Goal: Transaction & Acquisition: Book appointment/travel/reservation

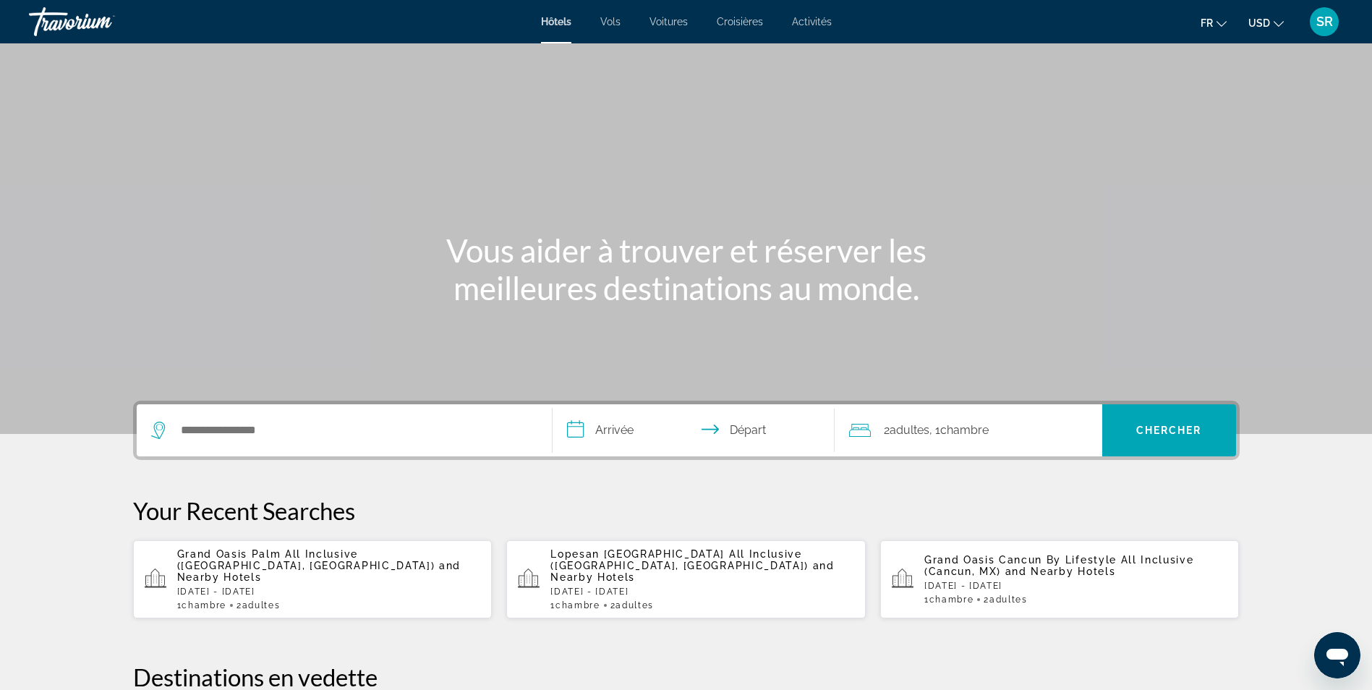
drag, startPoint x: 271, startPoint y: 407, endPoint x: 234, endPoint y: 438, distance: 48.2
click at [234, 438] on div "Search widget" at bounding box center [344, 430] width 386 height 52
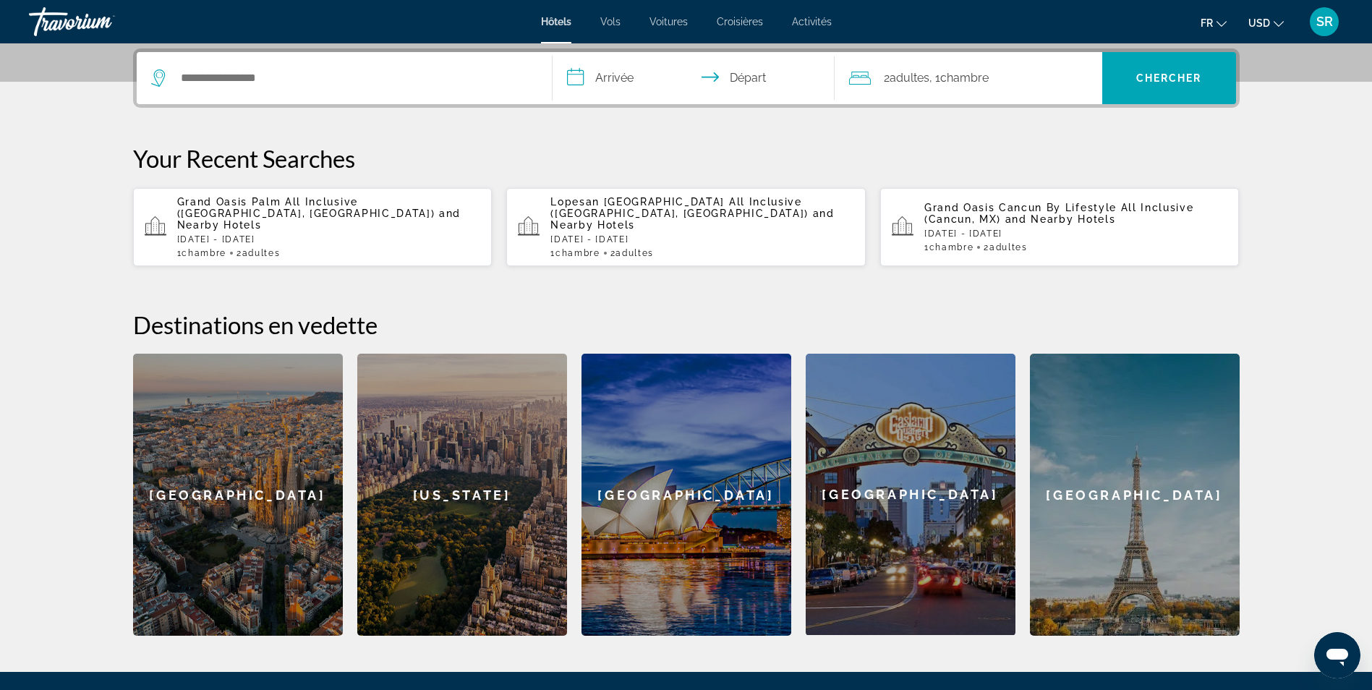
click at [234, 438] on div "**********" at bounding box center [686, 341] width 1165 height 587
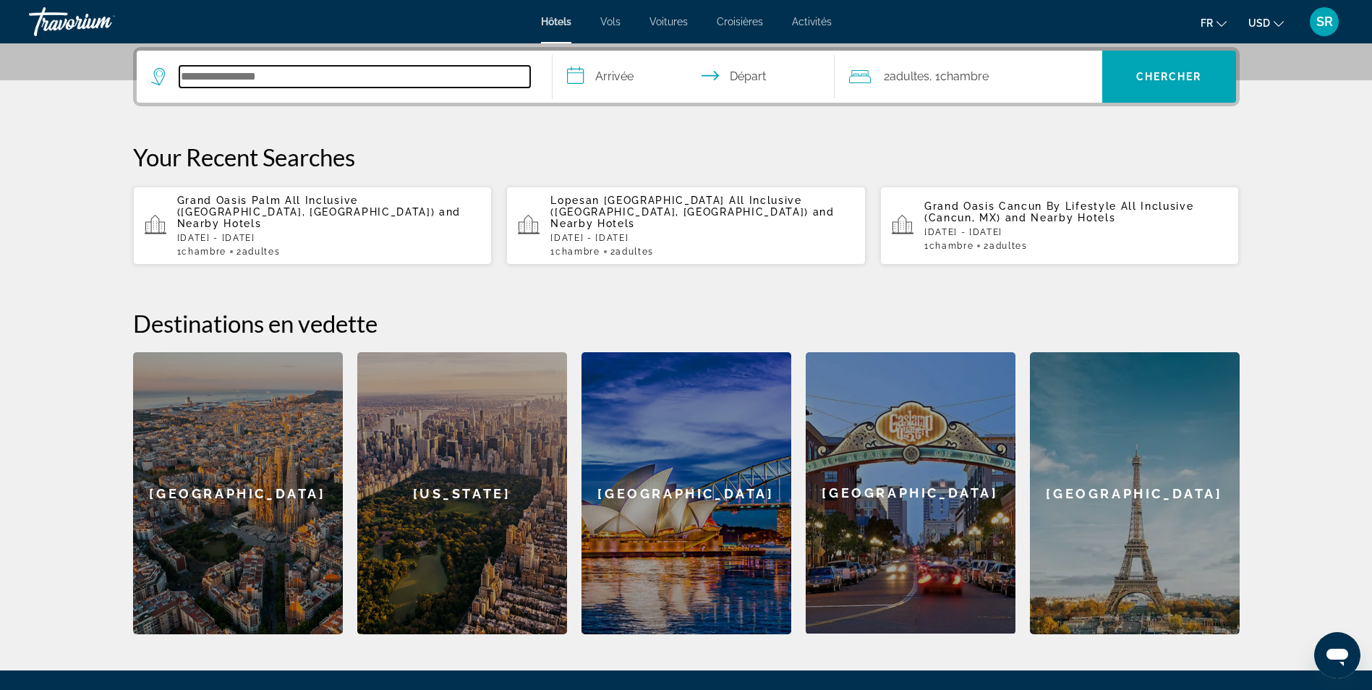
click at [207, 78] on input "Search hotel destination" at bounding box center [354, 77] width 351 height 22
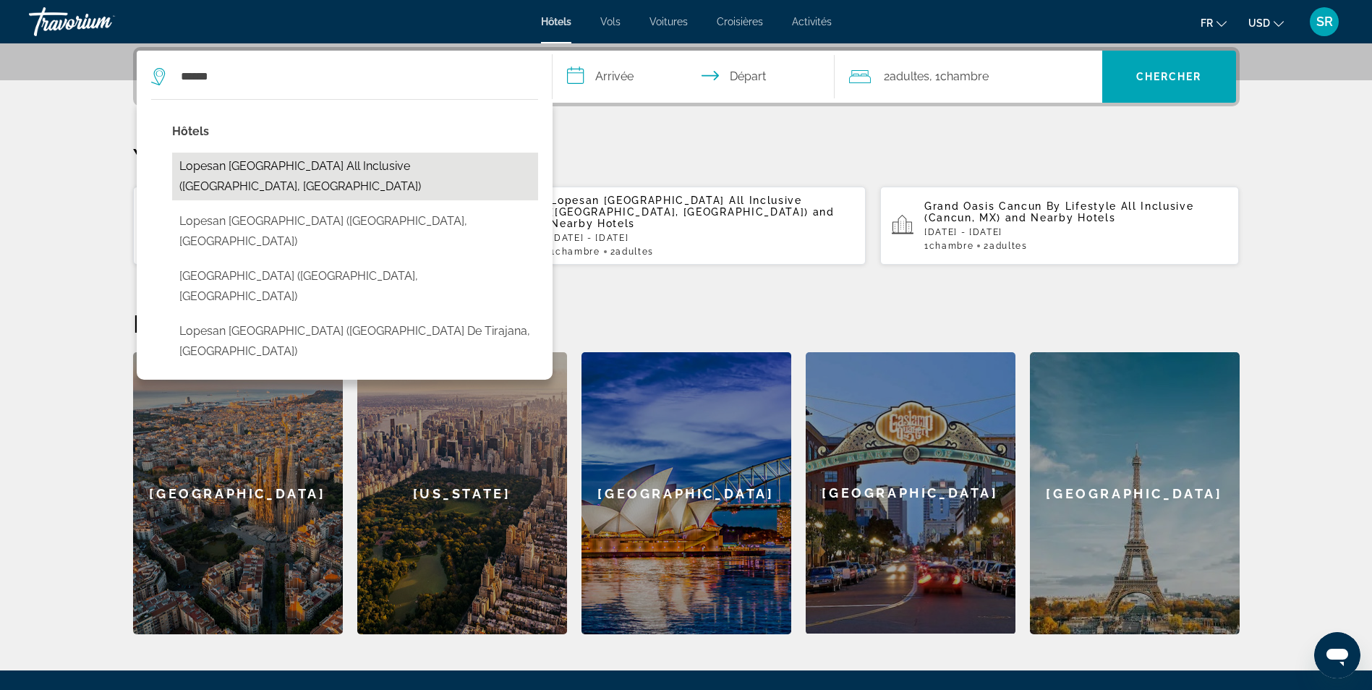
click at [266, 161] on button "Lopesan [GEOGRAPHIC_DATA] All Inclusive ([GEOGRAPHIC_DATA], [GEOGRAPHIC_DATA])" at bounding box center [355, 177] width 366 height 48
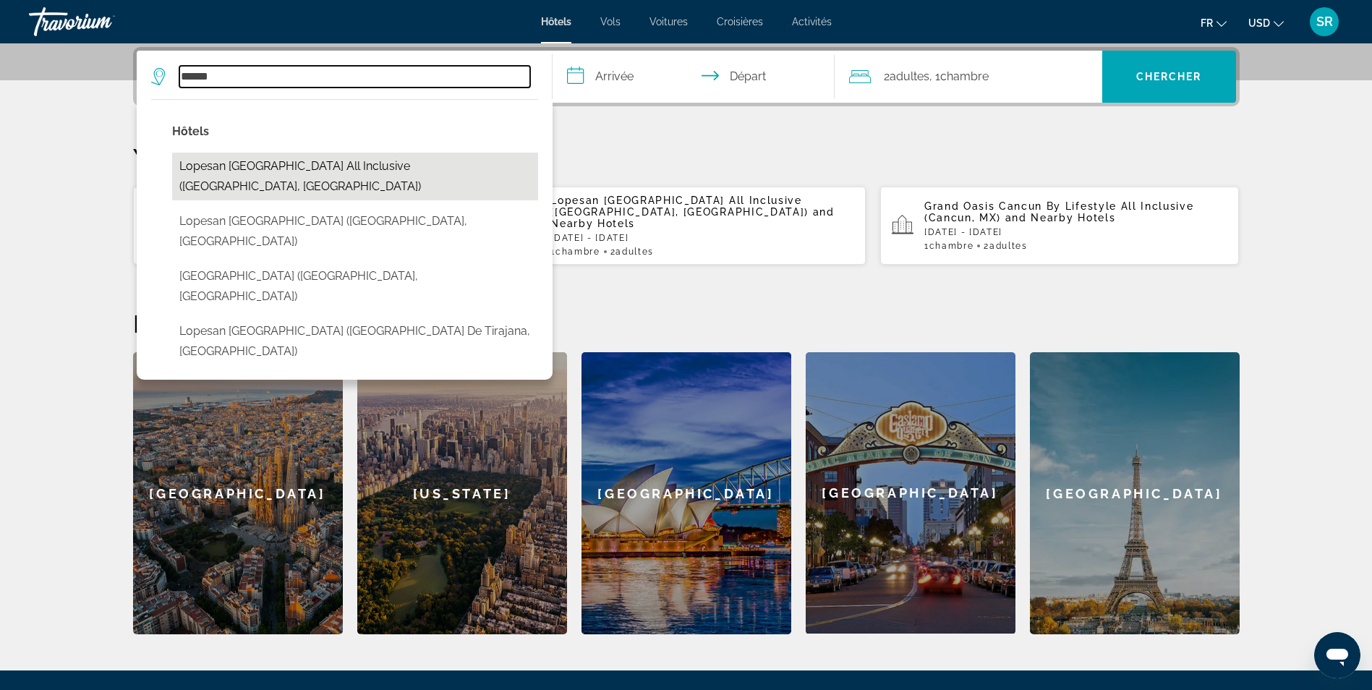
type input "**********"
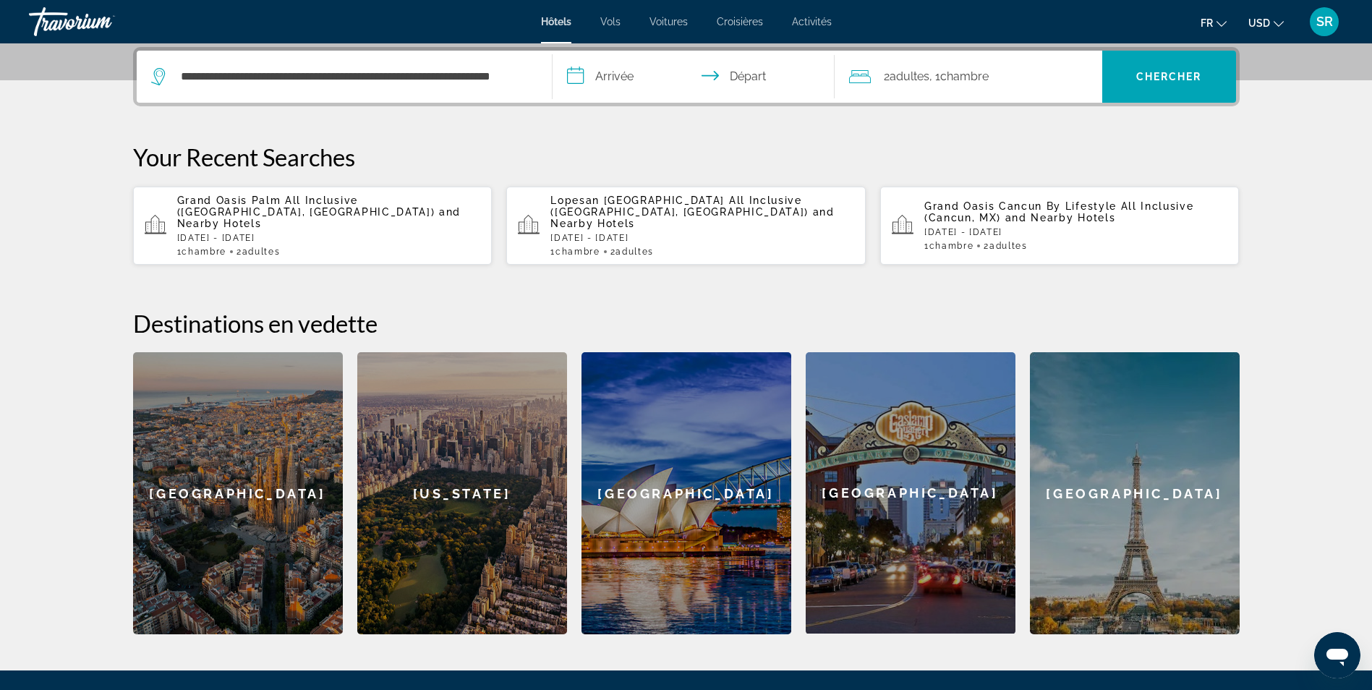
click at [619, 73] on input "**********" at bounding box center [697, 79] width 288 height 56
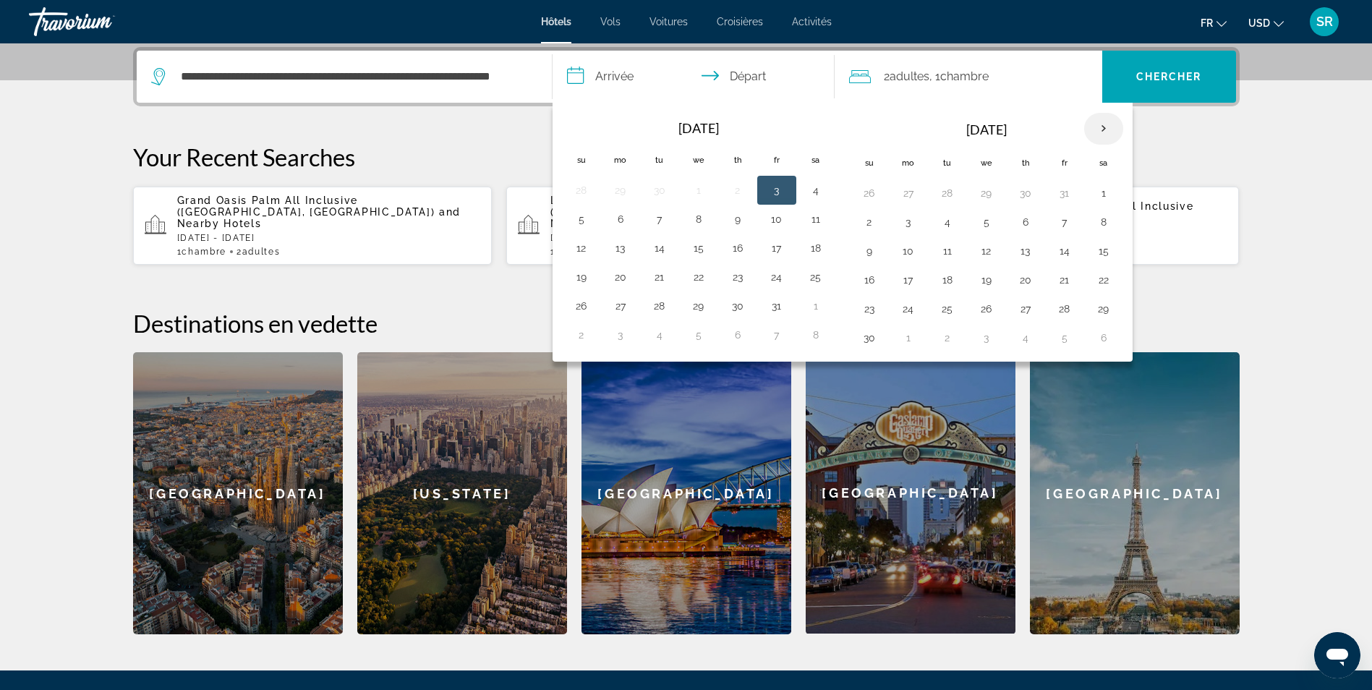
click at [1094, 131] on th "Next month" at bounding box center [1103, 129] width 39 height 32
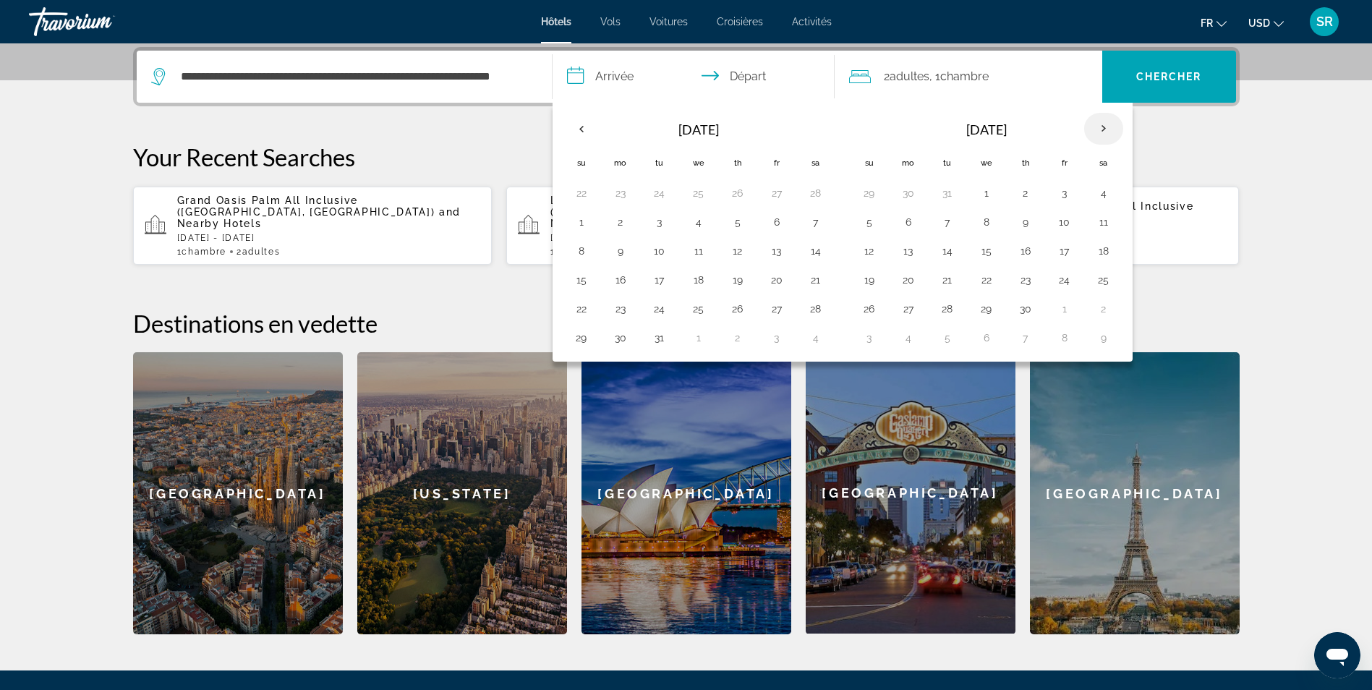
click at [1094, 131] on th "Next month" at bounding box center [1103, 129] width 39 height 32
click at [823, 196] on button "4" at bounding box center [815, 193] width 23 height 20
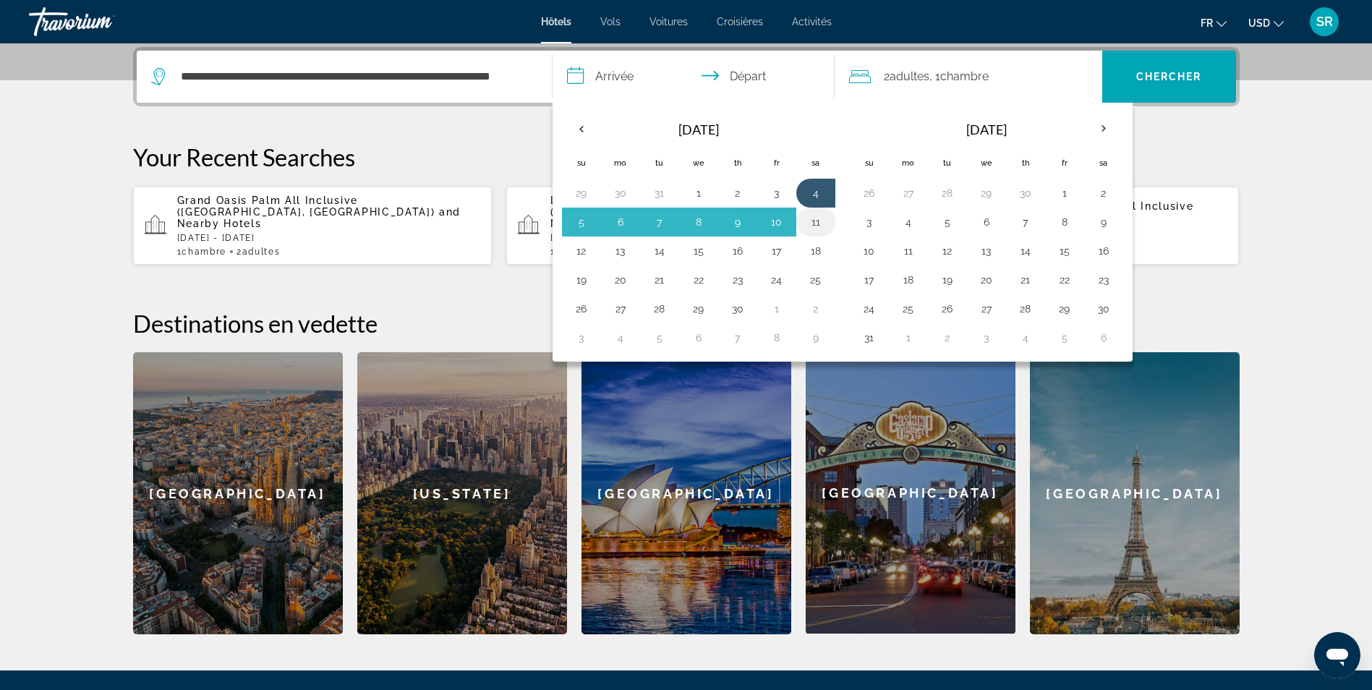
click at [819, 223] on button "11" at bounding box center [815, 222] width 23 height 20
type input "**********"
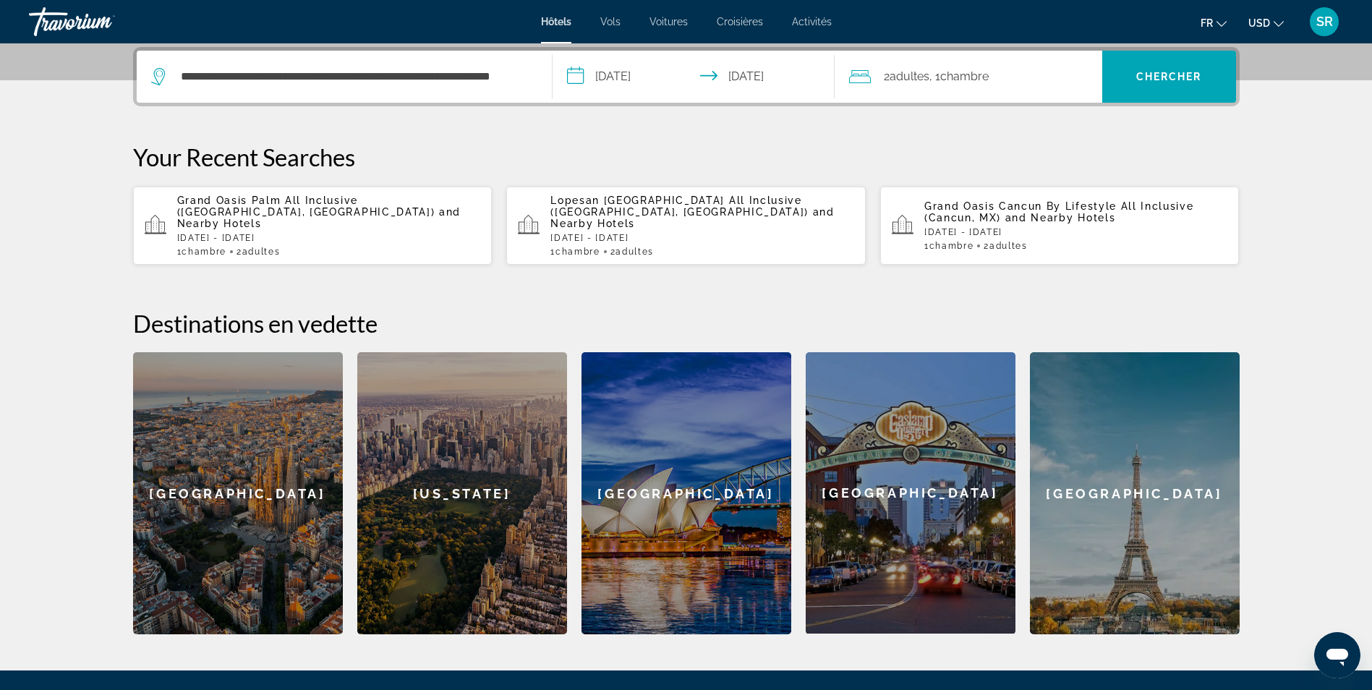
click at [989, 71] on span "Chambre" at bounding box center [964, 76] width 48 height 14
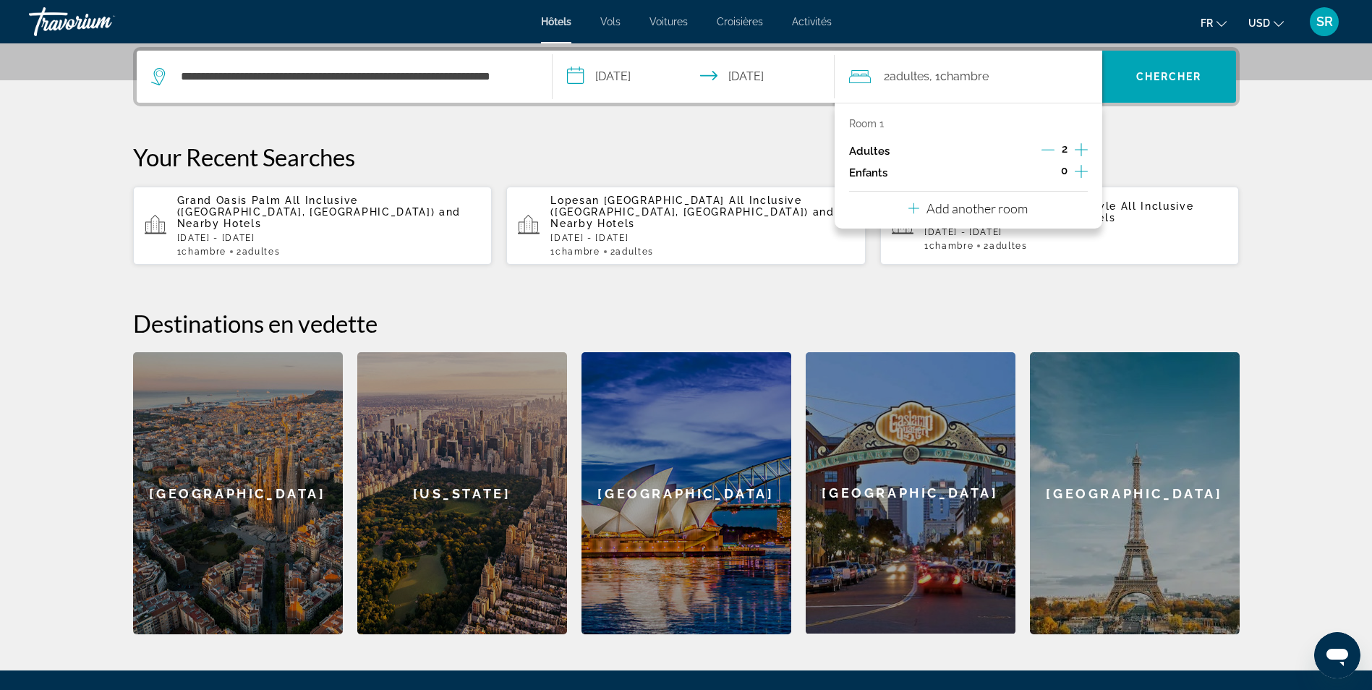
click at [1085, 172] on div "Room 1 Adultes 2 Enfants 0 Add another room" at bounding box center [969, 166] width 268 height 126
click at [1085, 172] on icon "Increment children" at bounding box center [1081, 171] width 13 height 17
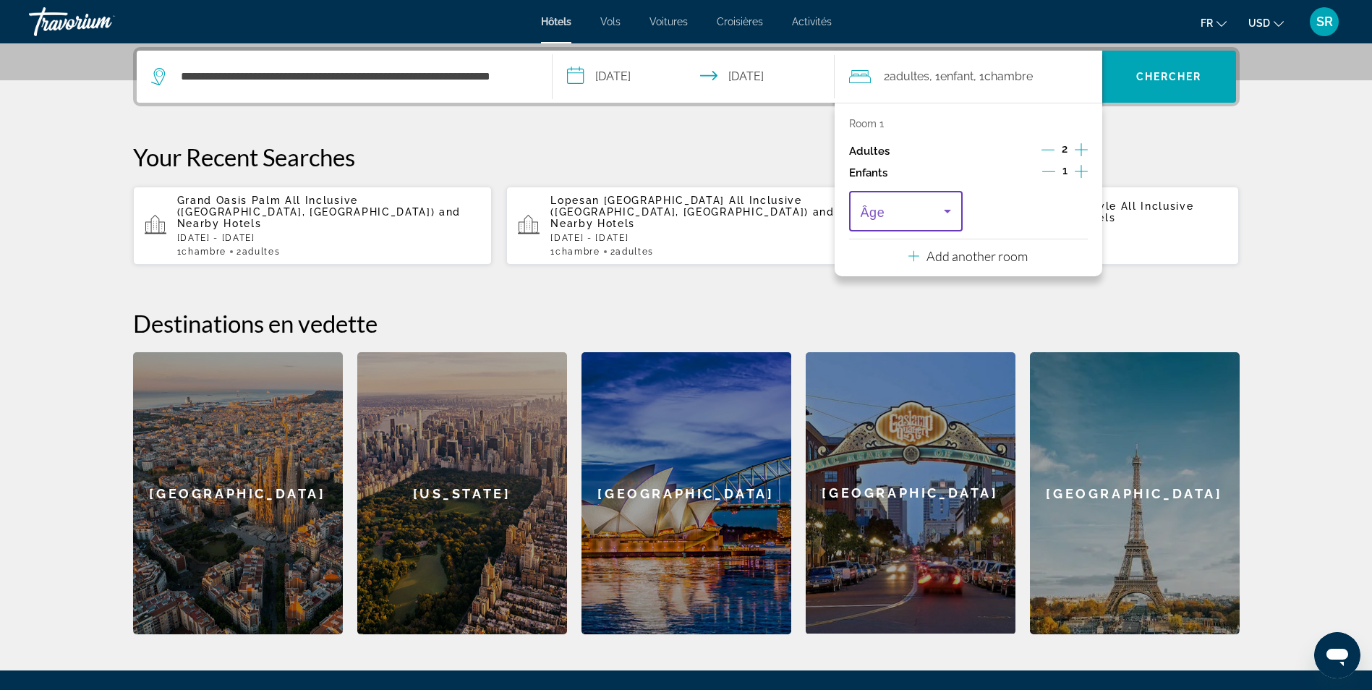
click at [948, 216] on icon "Travelers: 2 adults, 1 child" at bounding box center [947, 211] width 17 height 17
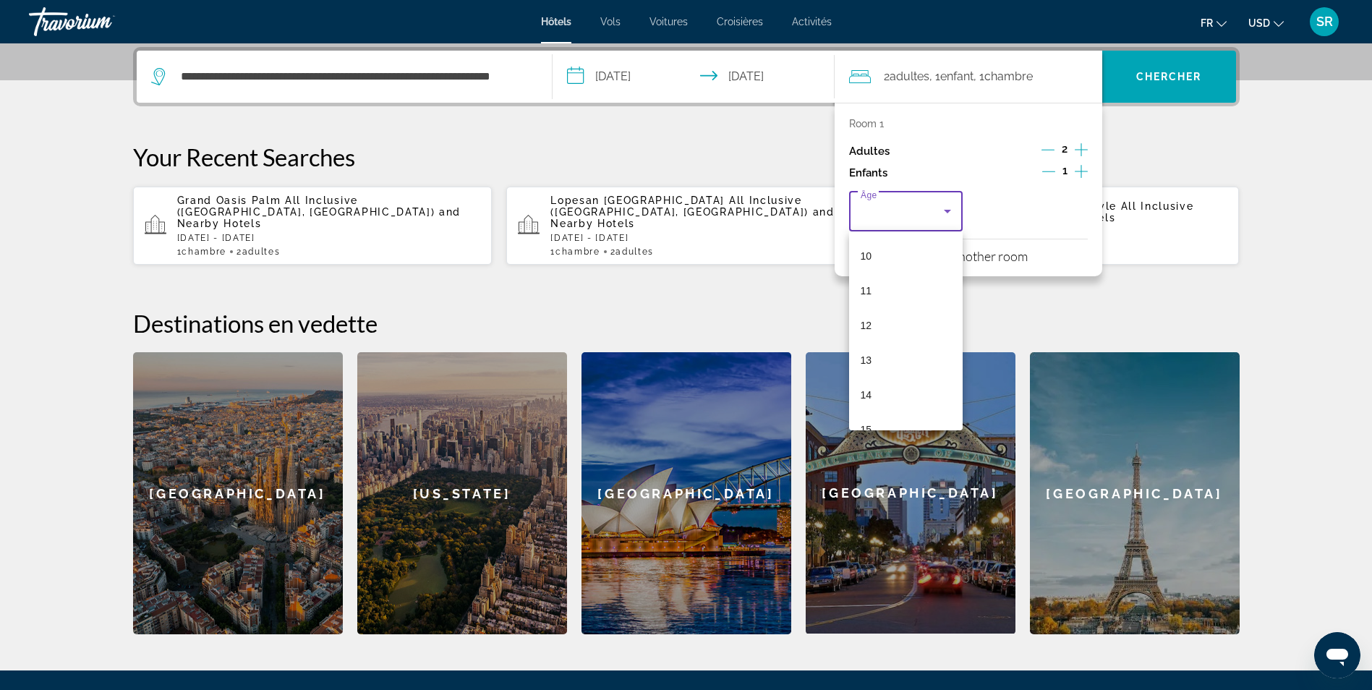
scroll to position [340, 0]
click at [893, 334] on mat-option "12" at bounding box center [906, 331] width 114 height 35
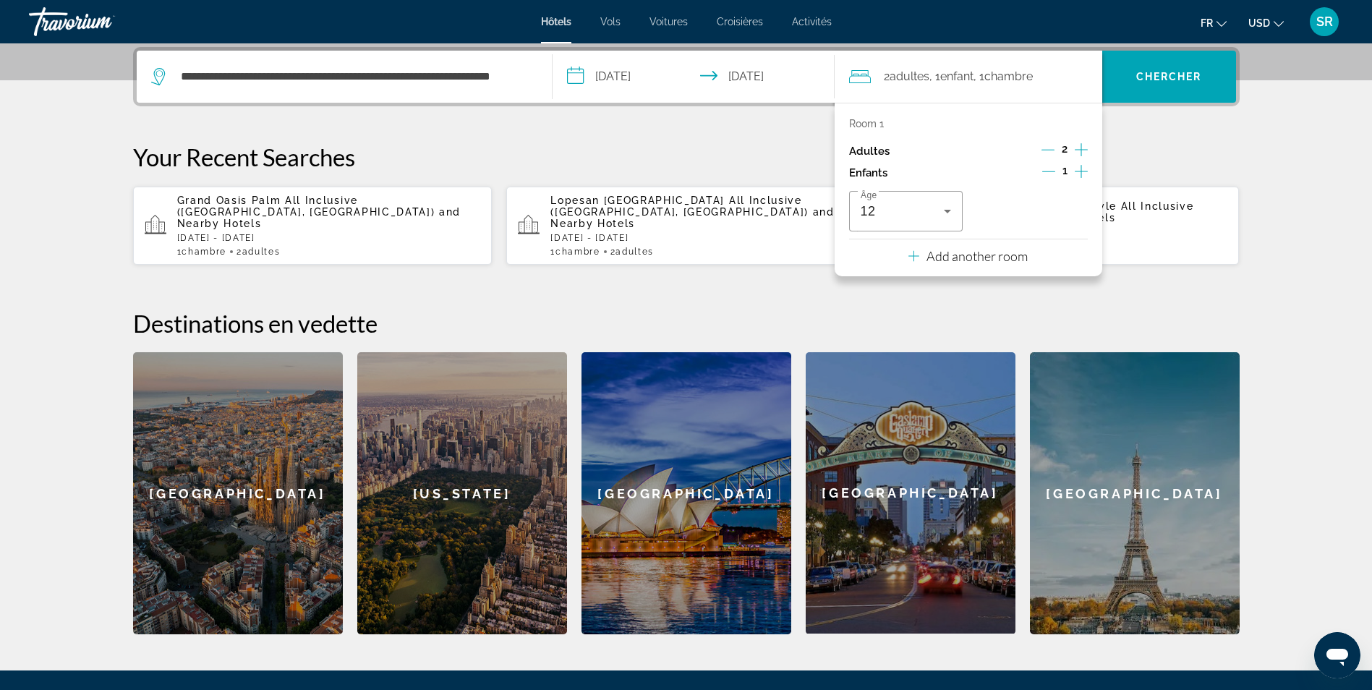
click at [1239, 135] on div "**********" at bounding box center [686, 340] width 1165 height 587
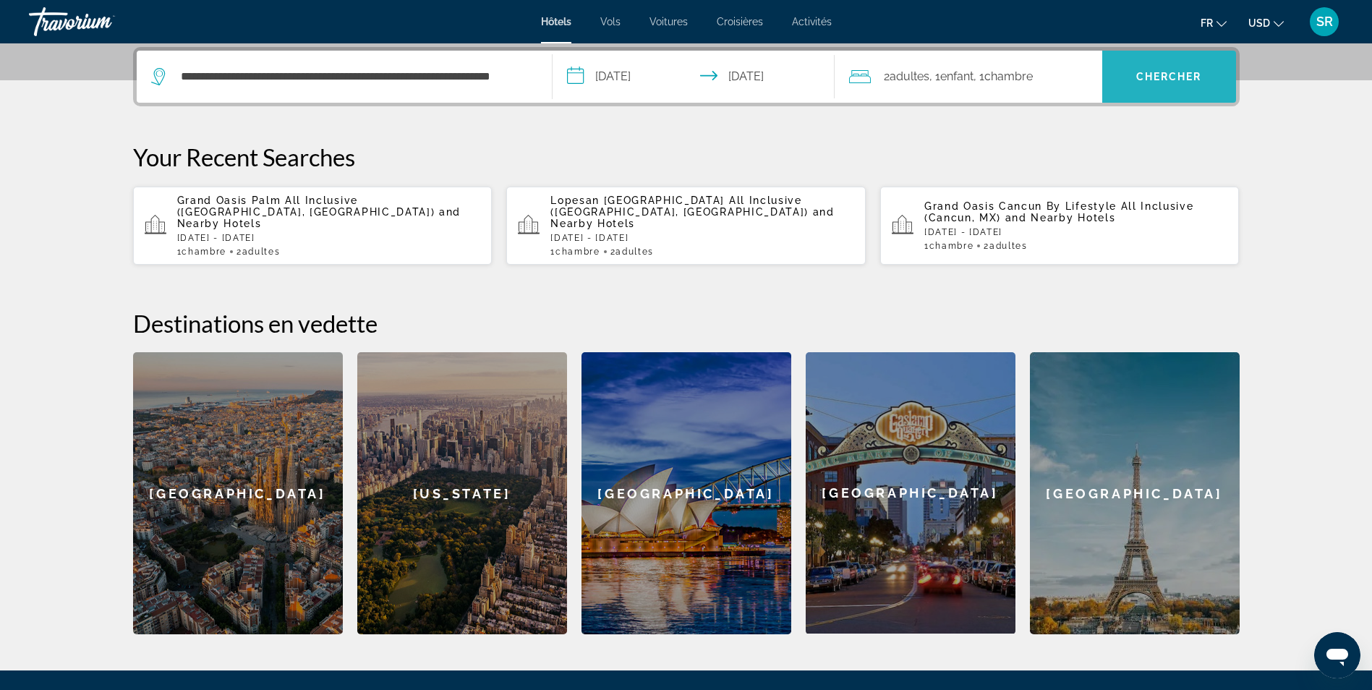
click at [1167, 82] on span "Chercher" at bounding box center [1170, 77] width 66 height 12
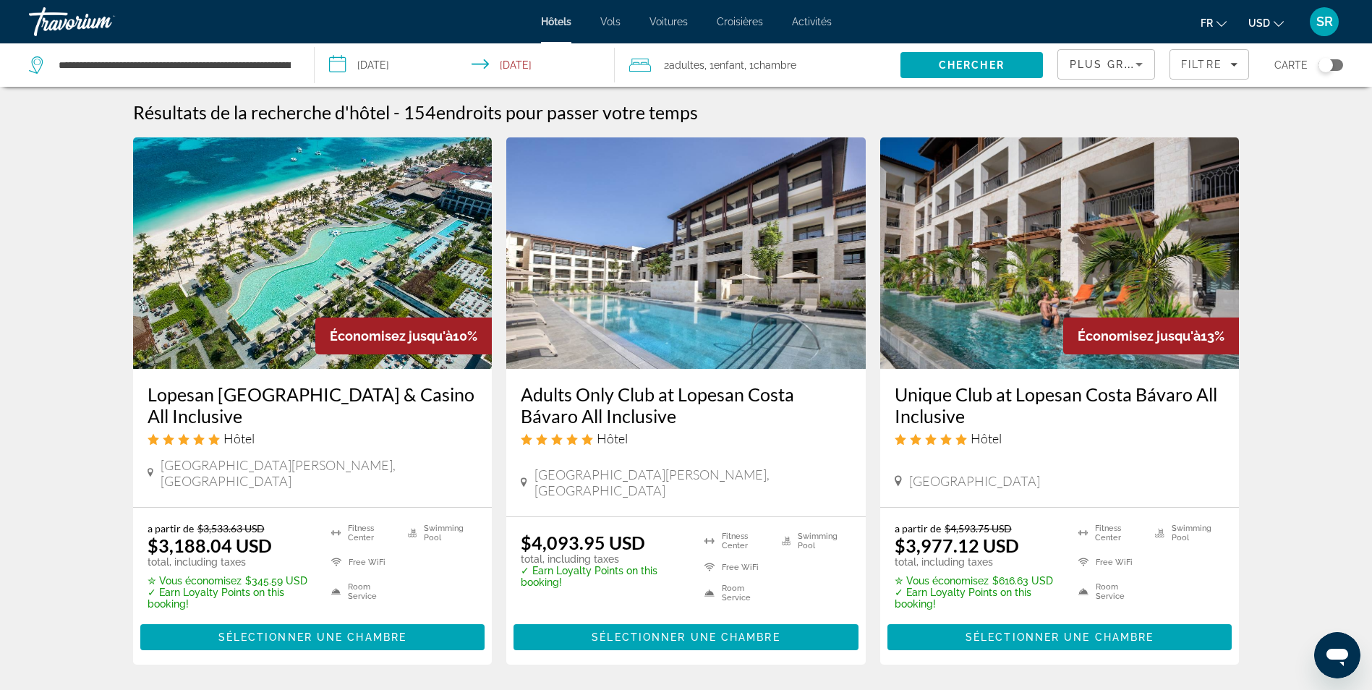
click at [52, 31] on div "Travorium" at bounding box center [101, 22] width 145 height 38
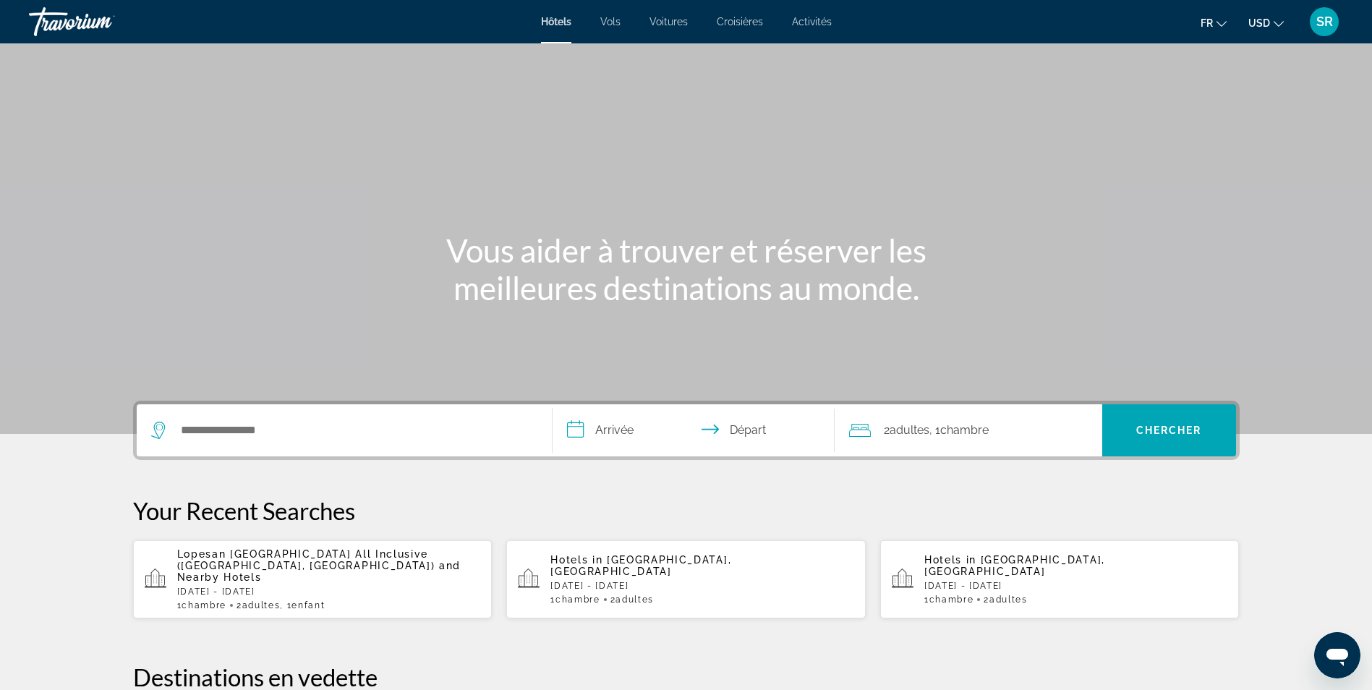
click at [66, 25] on div "Travorium" at bounding box center [101, 22] width 145 height 38
drag, startPoint x: 1307, startPoint y: 21, endPoint x: 1322, endPoint y: 25, distance: 16.5
click at [1322, 25] on button "SR" at bounding box center [1325, 22] width 38 height 30
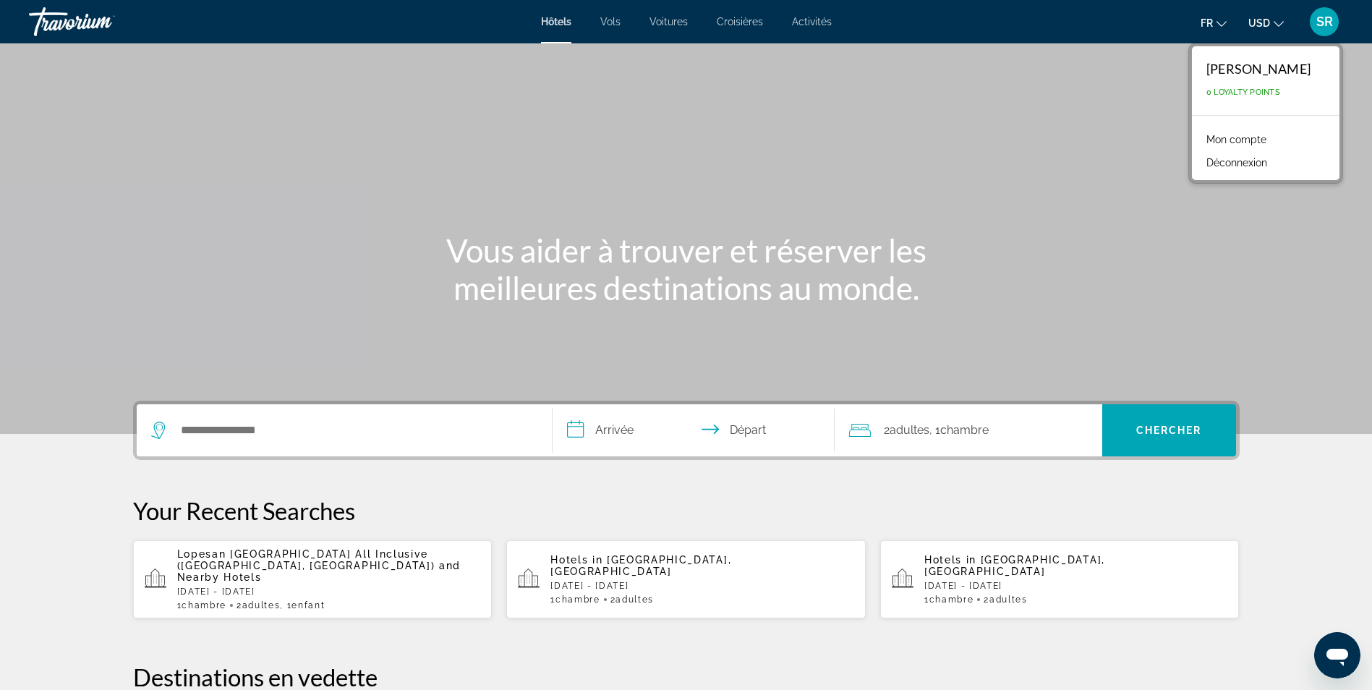
click at [1322, 25] on span "SR" at bounding box center [1325, 21] width 17 height 14
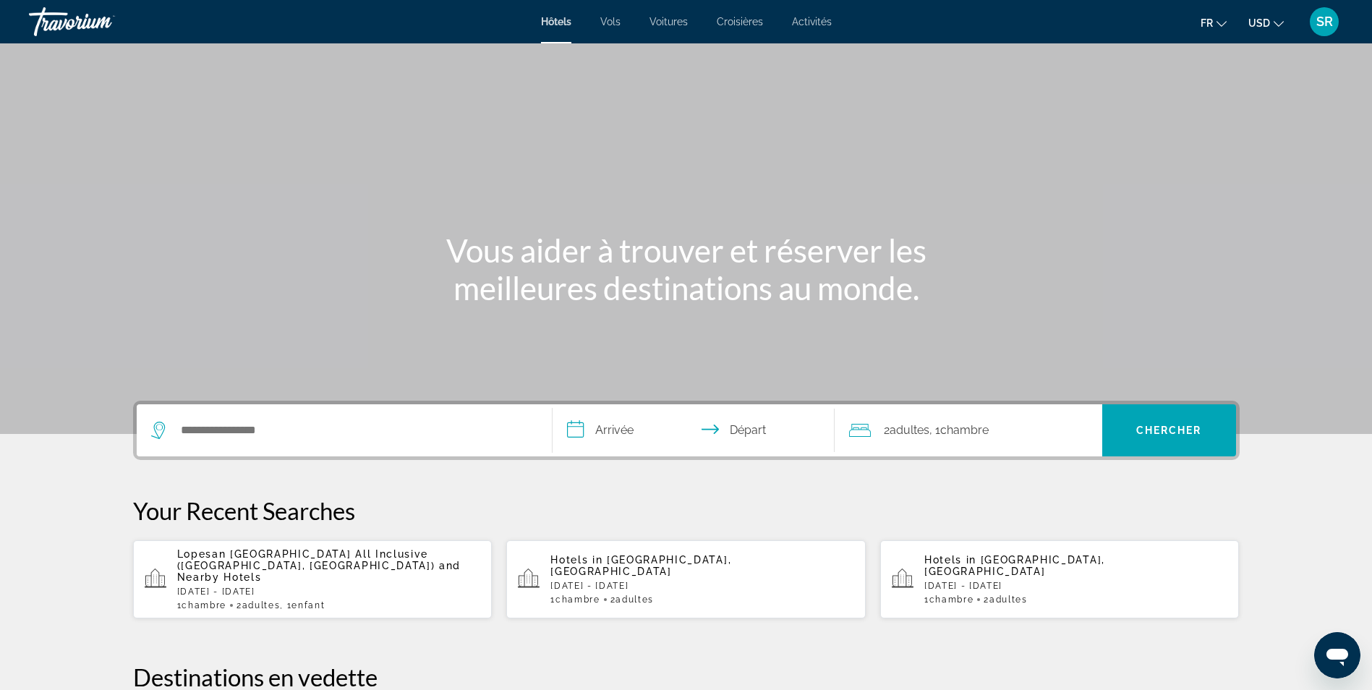
click at [1322, 25] on span "SR" at bounding box center [1325, 21] width 17 height 14
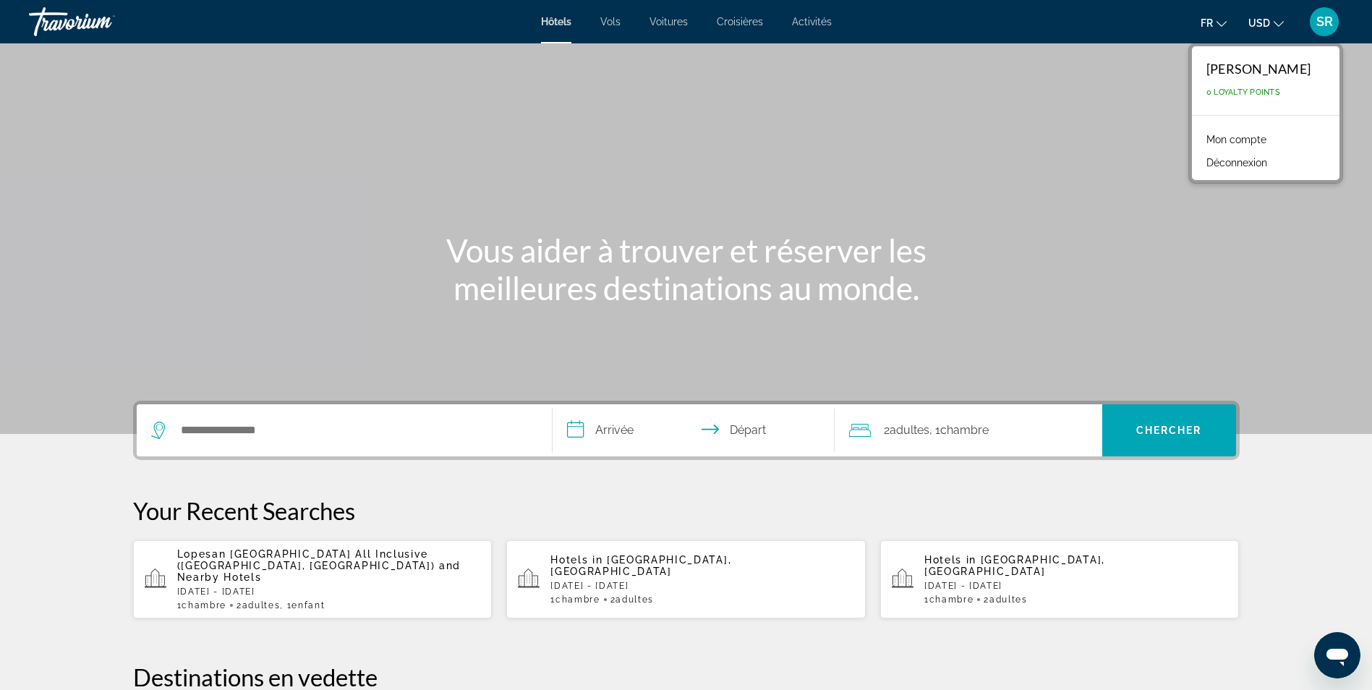
click at [1273, 75] on div "Svetlana Ratusnaia" at bounding box center [1259, 69] width 104 height 16
click at [1215, 140] on link "Mon compte" at bounding box center [1236, 139] width 75 height 19
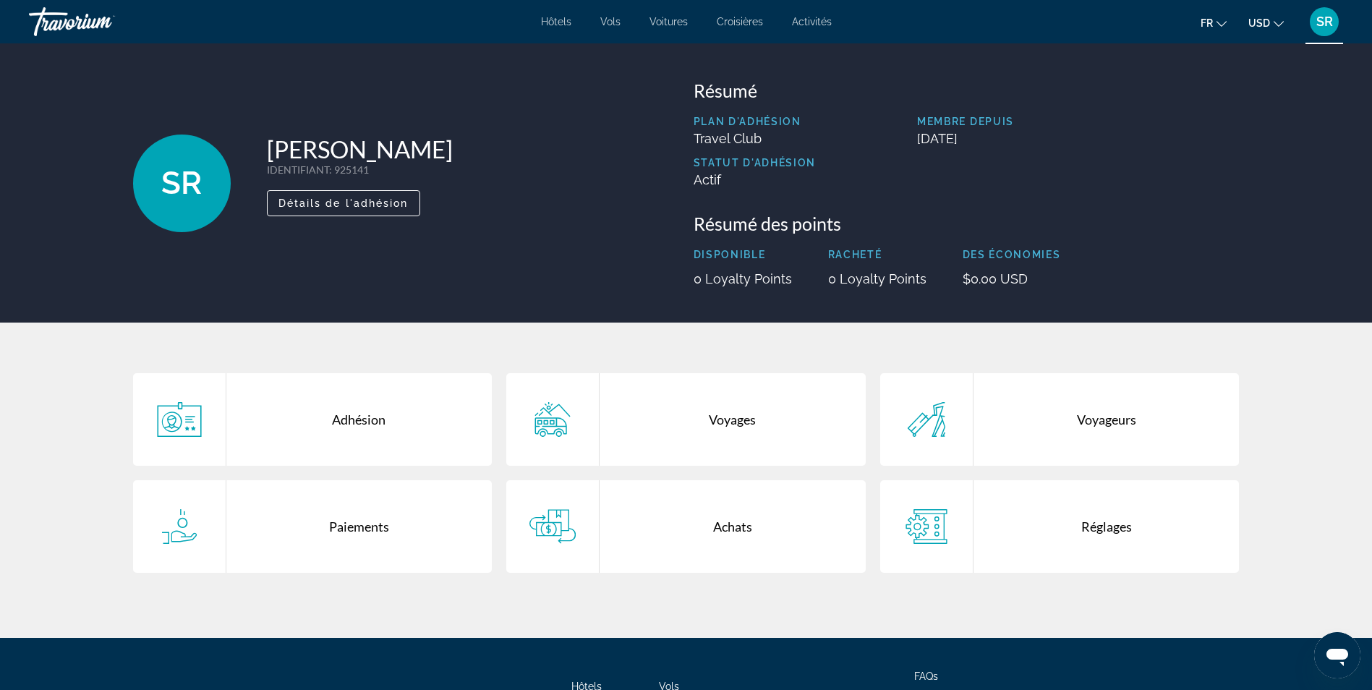
click at [178, 181] on span "SR" at bounding box center [181, 183] width 41 height 38
click at [57, 28] on div "Travorium" at bounding box center [101, 22] width 145 height 38
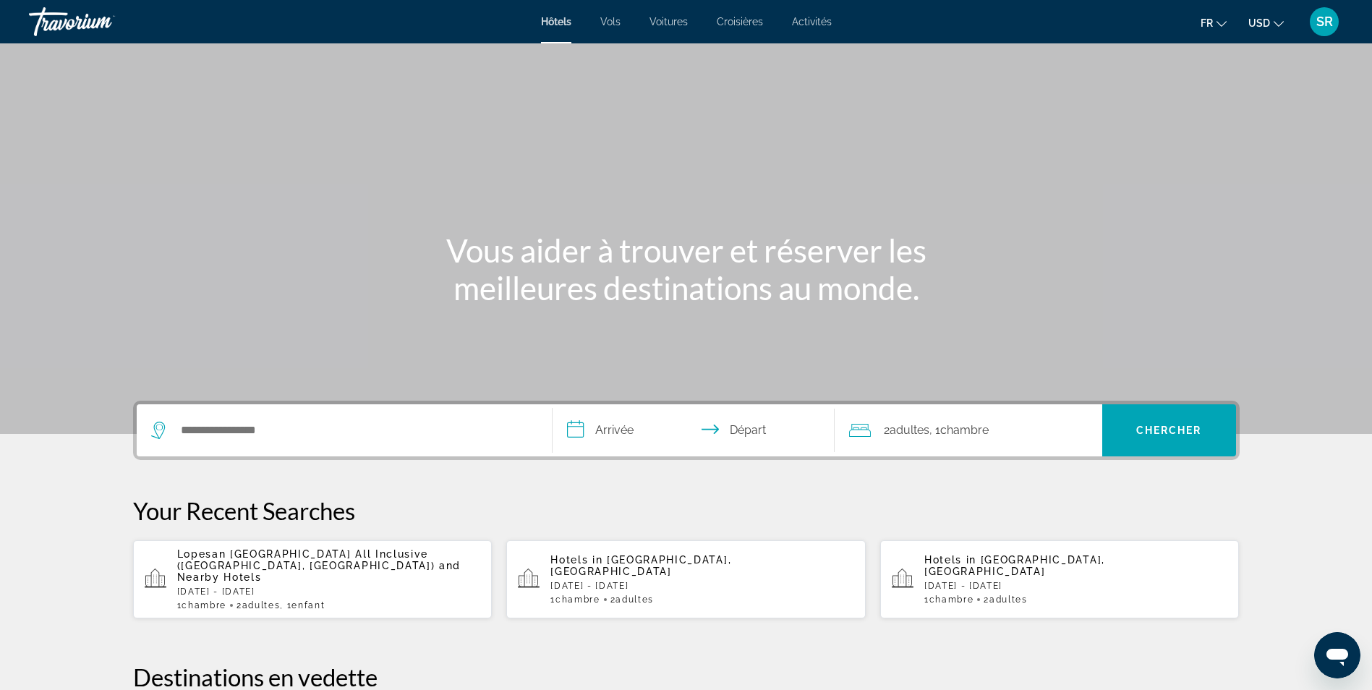
click at [55, 30] on div "Travorium" at bounding box center [101, 22] width 145 height 38
click at [810, 26] on span "Activités" at bounding box center [812, 22] width 40 height 12
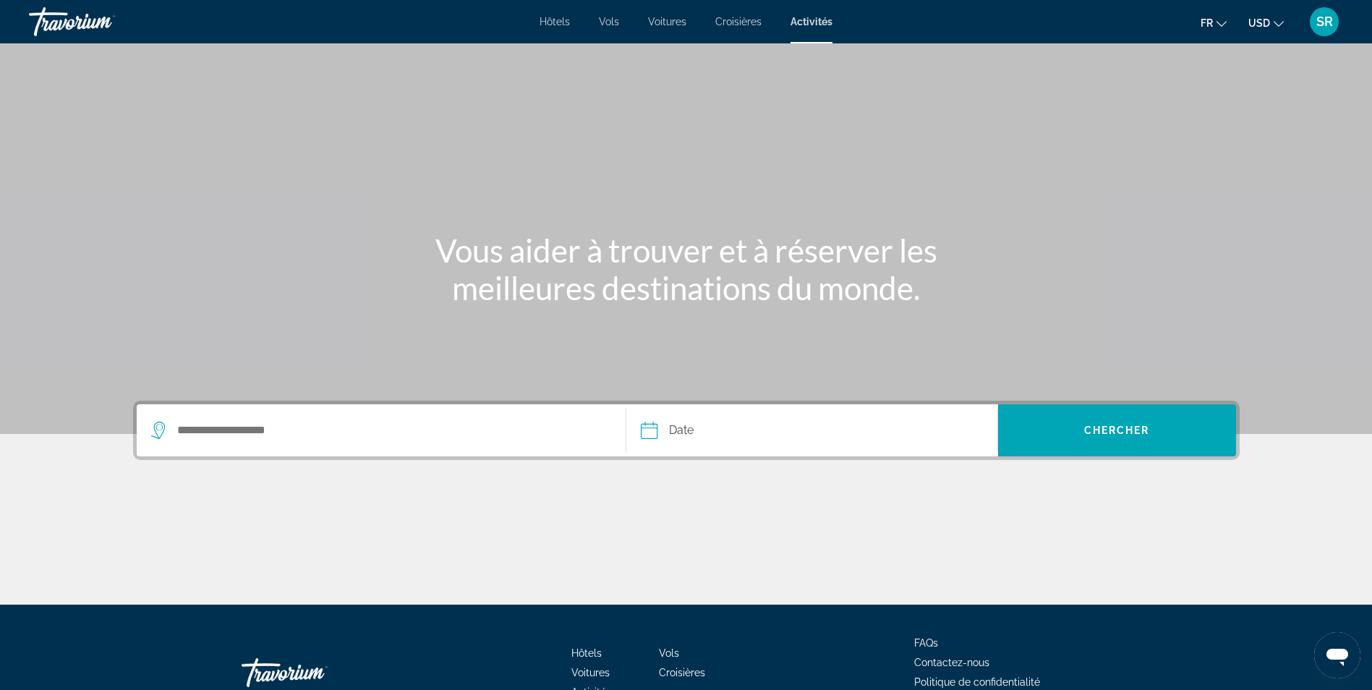
click at [554, 27] on div "Hôtels Vols Voitures Croisières Activités Hôtels Vols Voitures Croisières Activ…" at bounding box center [686, 22] width 1372 height 38
click at [64, 24] on div "Travorium" at bounding box center [101, 22] width 145 height 38
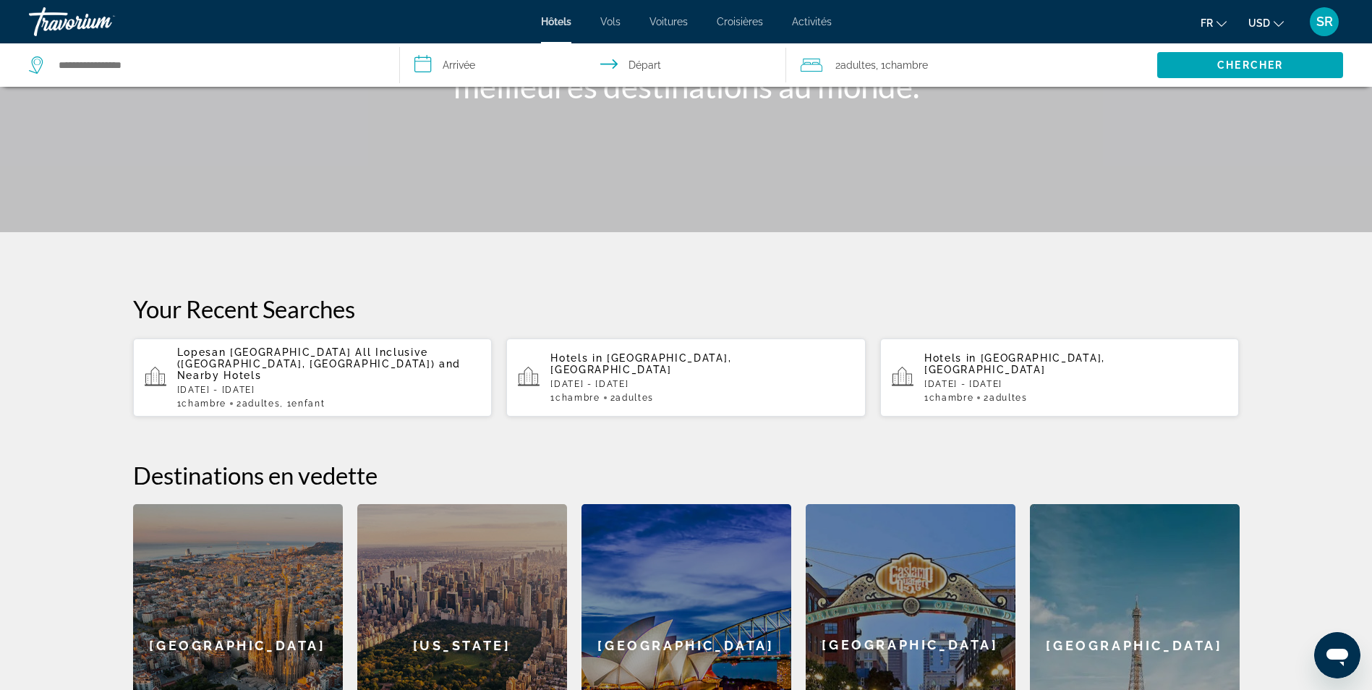
scroll to position [500, 0]
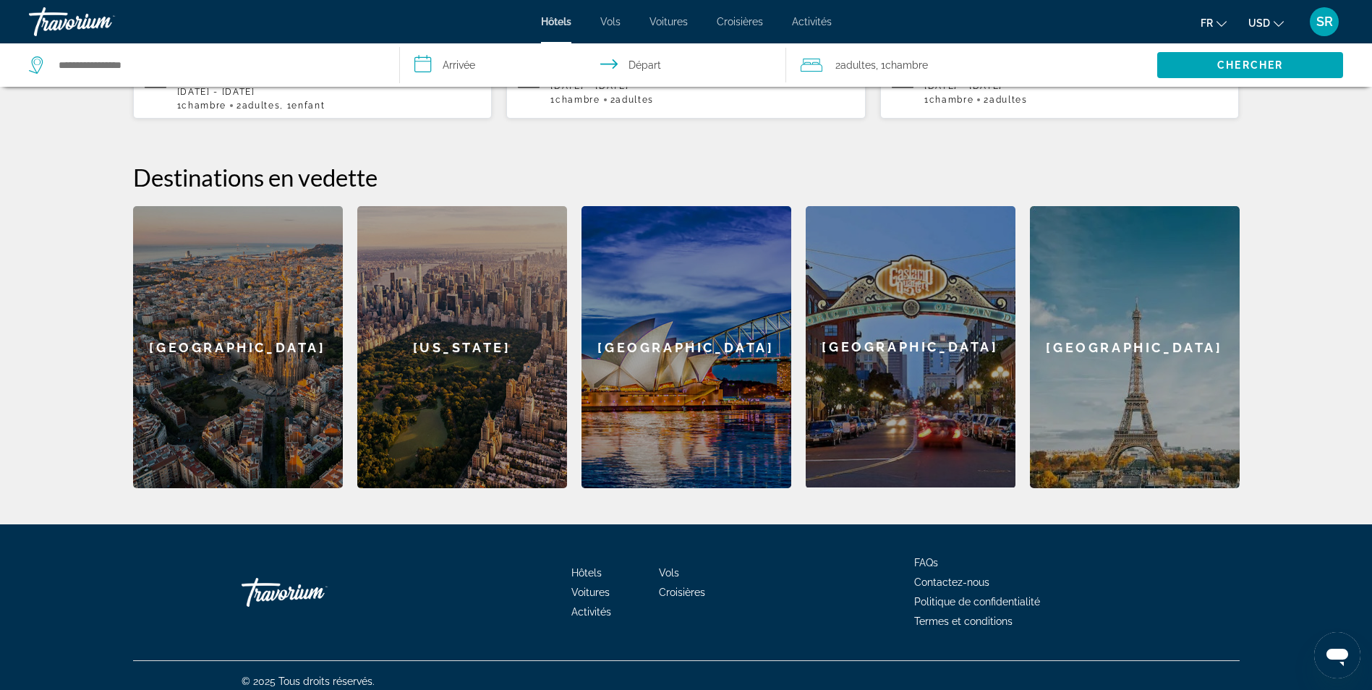
click at [280, 581] on div "Go Home" at bounding box center [314, 592] width 145 height 43
